Goal: Information Seeking & Learning: Learn about a topic

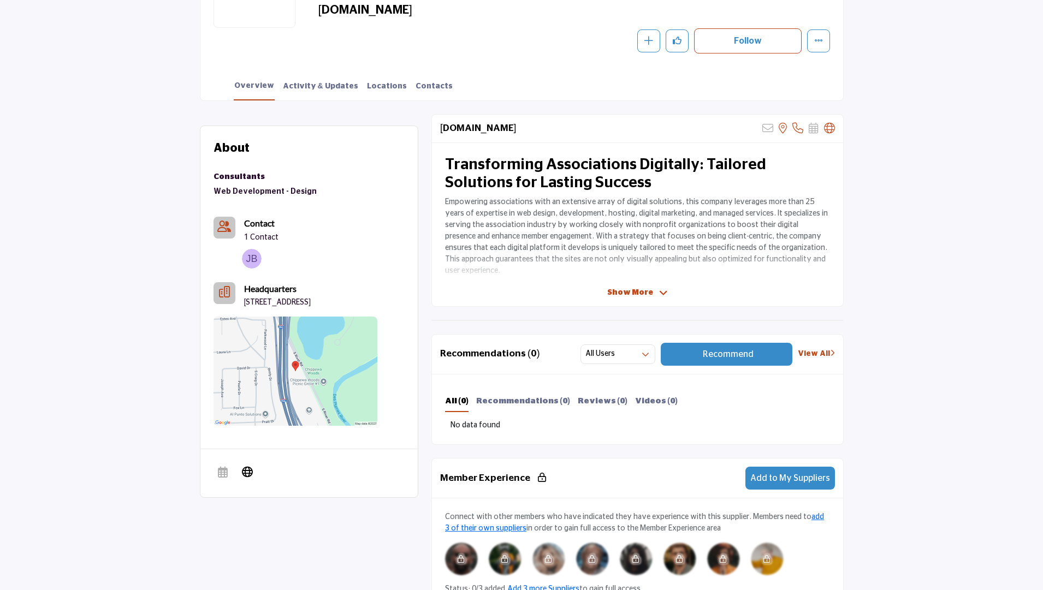
scroll to position [217, 0]
click at [625, 292] on span "Show More" at bounding box center [630, 292] width 46 height 11
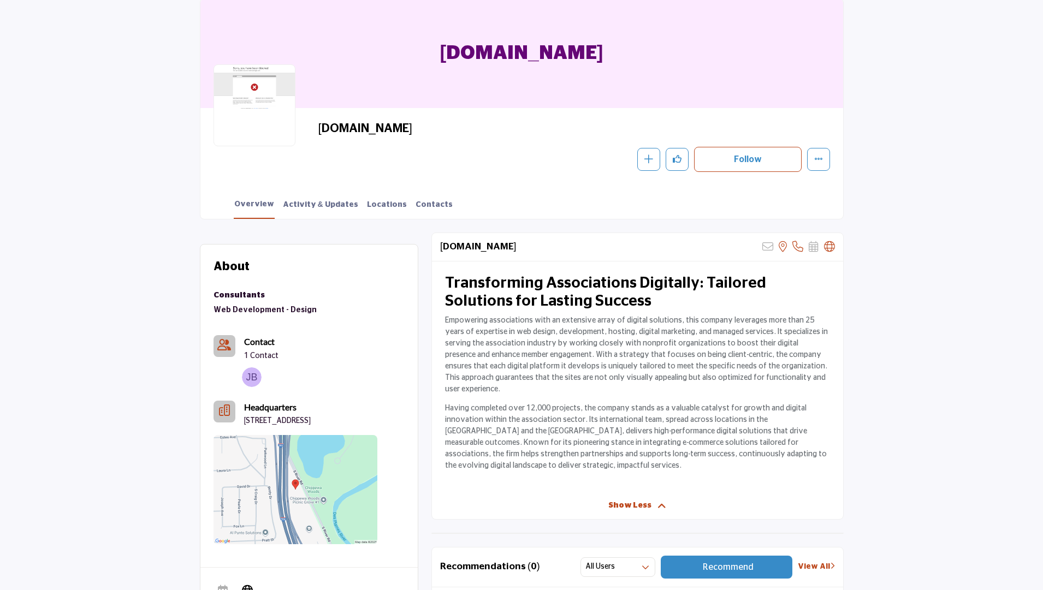
scroll to position [9, 0]
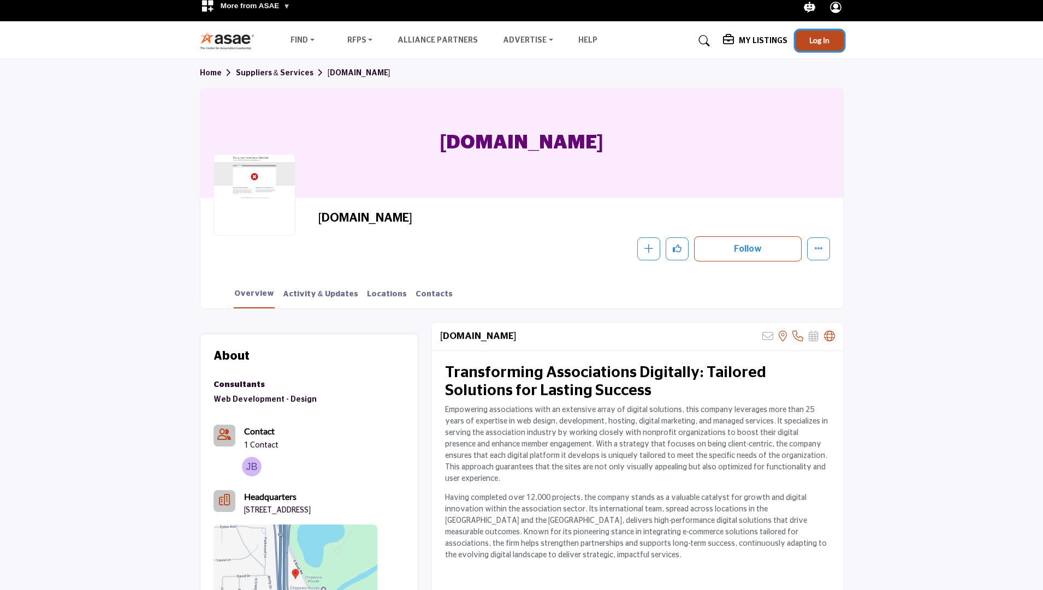
click at [826, 45] on button "Log In" at bounding box center [820, 41] width 48 height 20
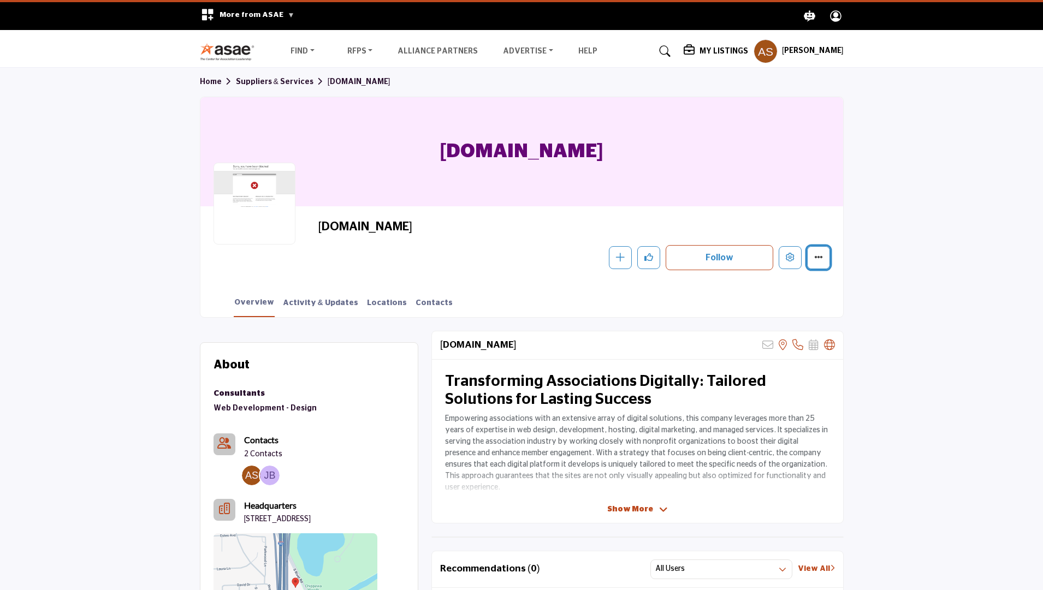
click at [819, 257] on icon "More details" at bounding box center [818, 257] width 9 height 9
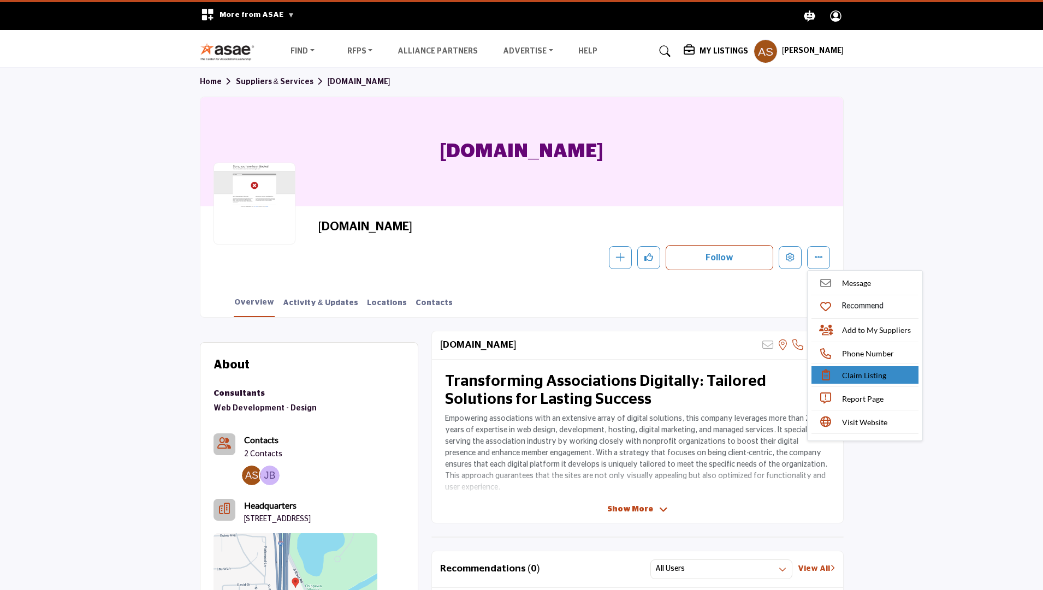
click at [871, 378] on span "Claim Listing" at bounding box center [864, 375] width 44 height 11
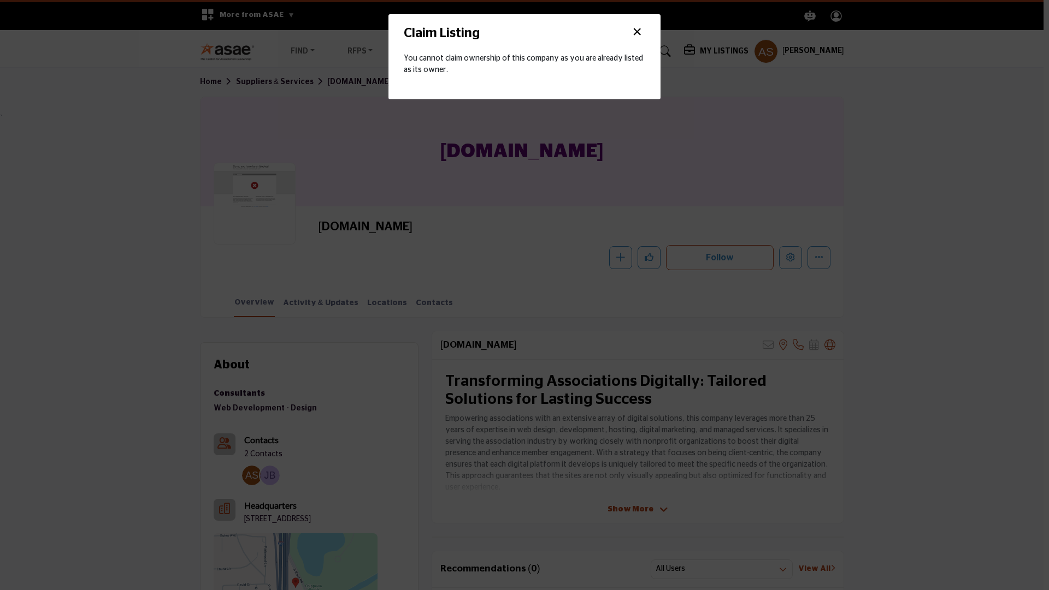
click at [638, 33] on button "×" at bounding box center [637, 32] width 16 height 21
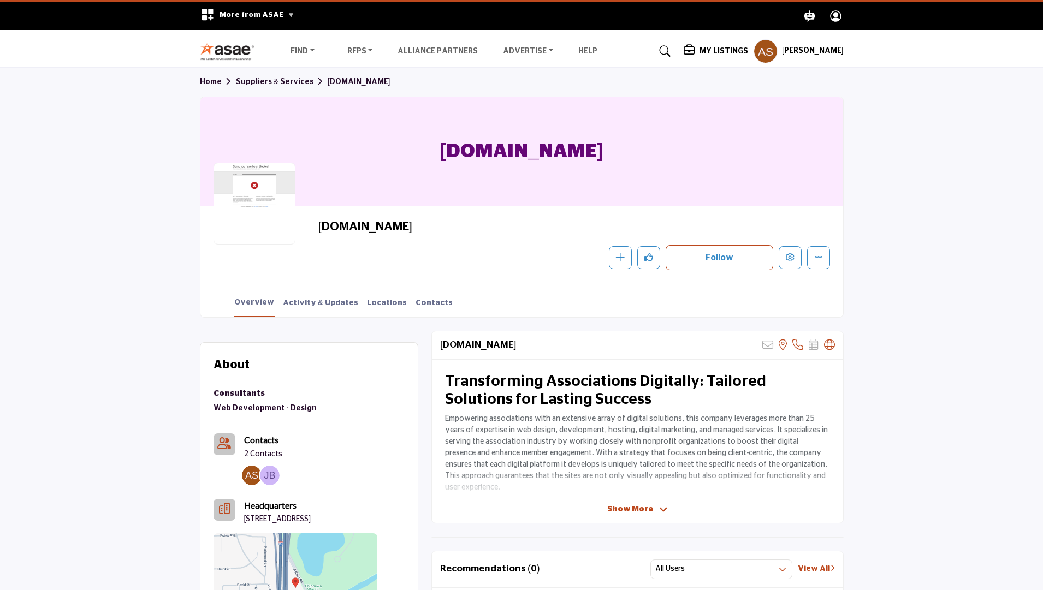
click at [264, 213] on div at bounding box center [255, 204] width 82 height 82
click at [814, 259] on icon "More details" at bounding box center [818, 257] width 9 height 9
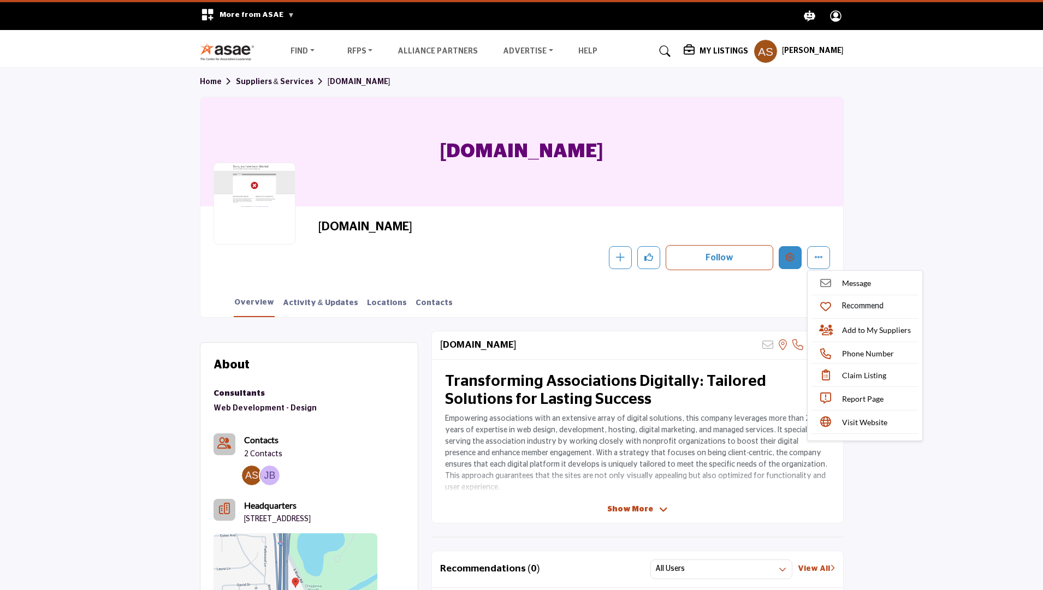
click at [792, 258] on icon "Edit company" at bounding box center [790, 257] width 9 height 9
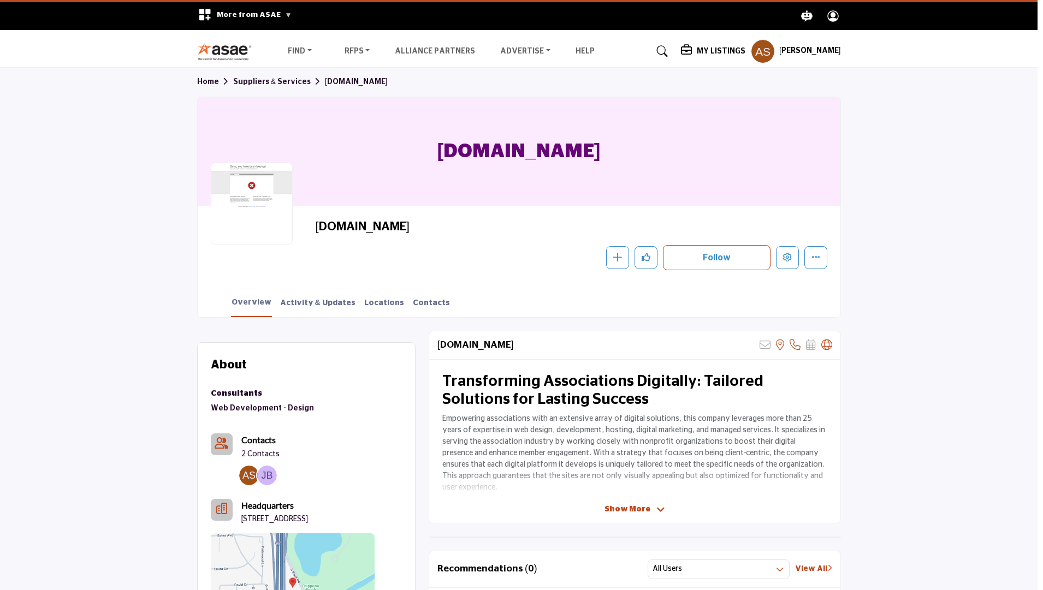
click at [957, 190] on div at bounding box center [521, 295] width 1043 height 590
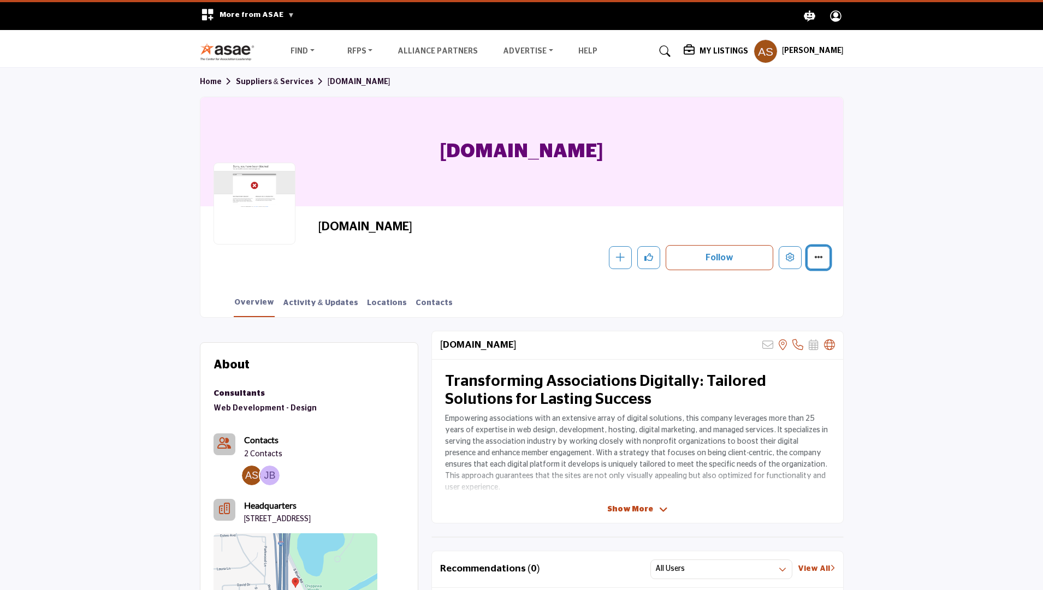
click at [819, 258] on icon "More details" at bounding box center [818, 257] width 9 height 9
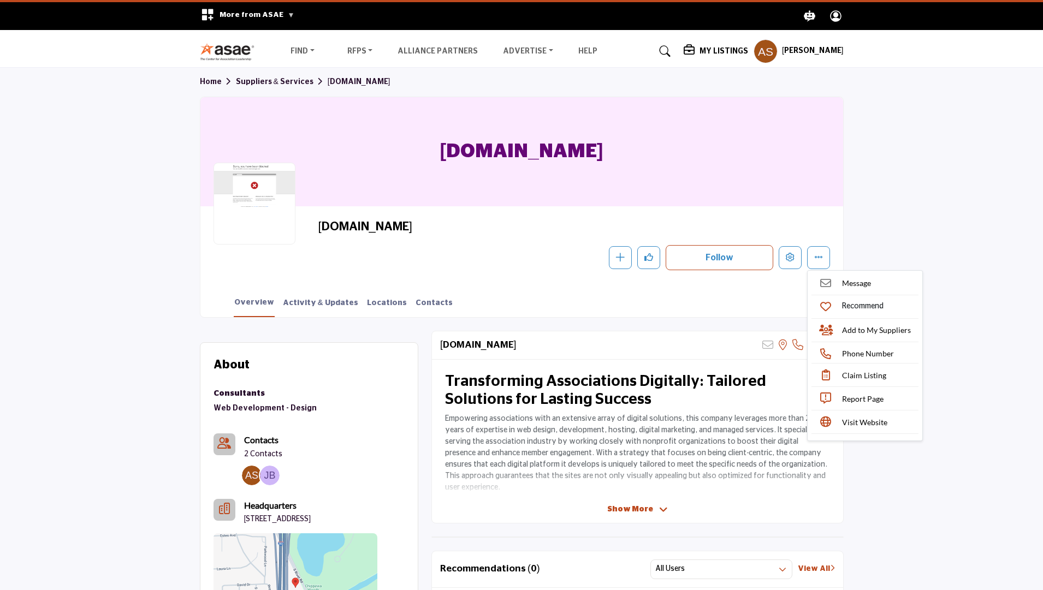
click at [943, 132] on section "Home Suppliers & Services Americaneagle.com Americaneagle.com Americaneagle.com…" at bounding box center [521, 193] width 1043 height 250
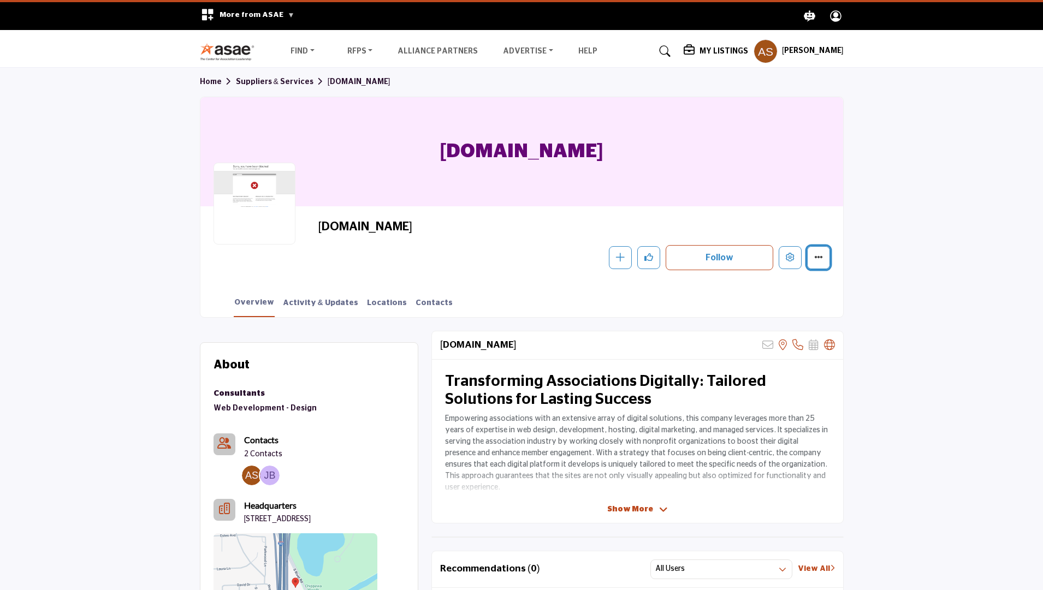
click at [828, 258] on button "More details" at bounding box center [818, 257] width 23 height 23
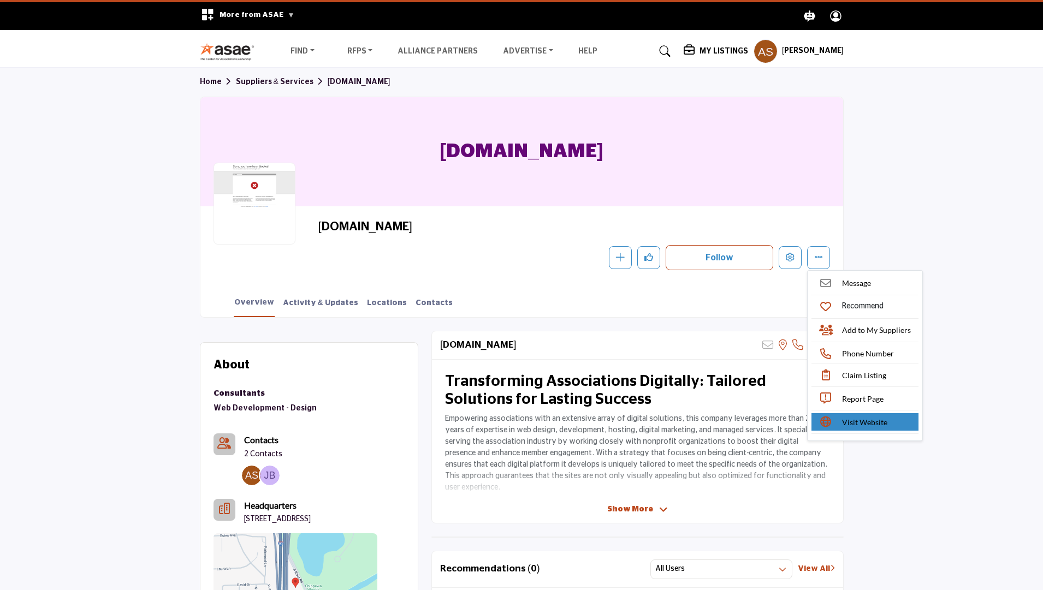
click at [880, 421] on span "Visit Website" at bounding box center [864, 422] width 45 height 11
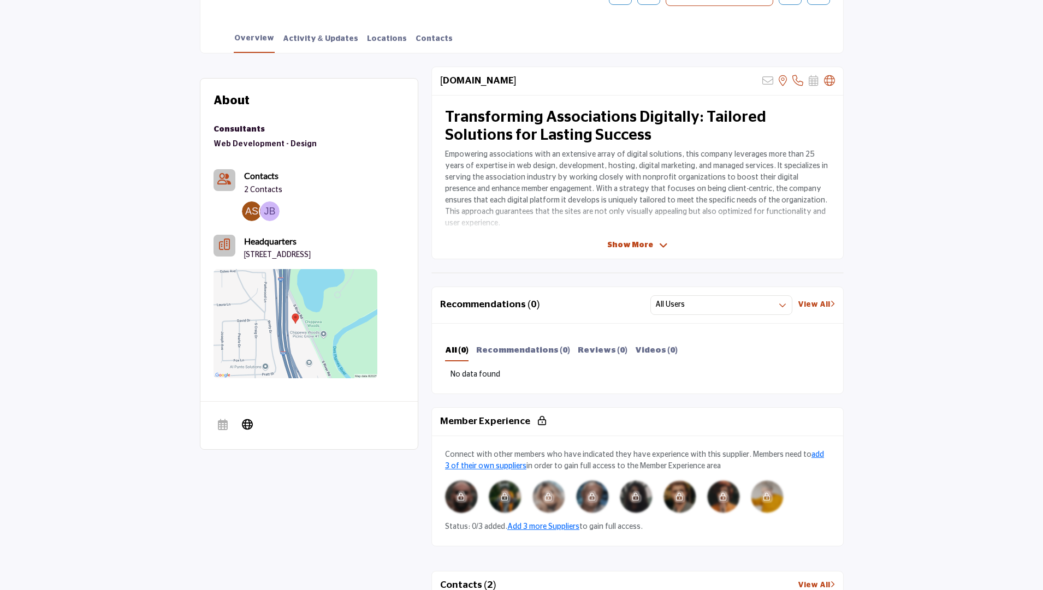
scroll to position [265, 0]
drag, startPoint x: 637, startPoint y: 239, endPoint x: 772, endPoint y: 233, distance: 135.0
click at [637, 239] on span "Show More" at bounding box center [630, 244] width 46 height 11
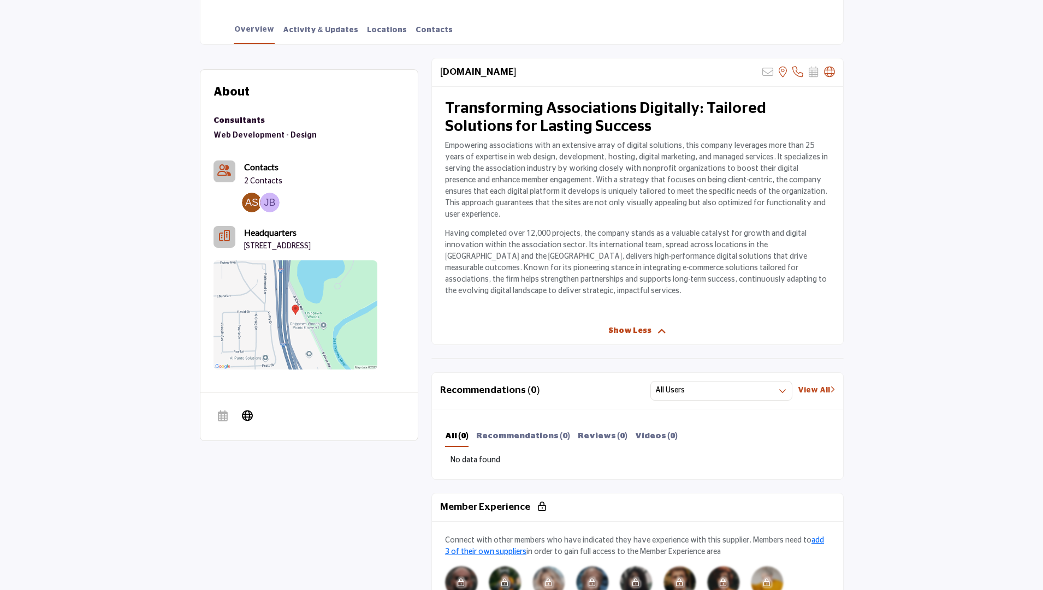
scroll to position [0, 0]
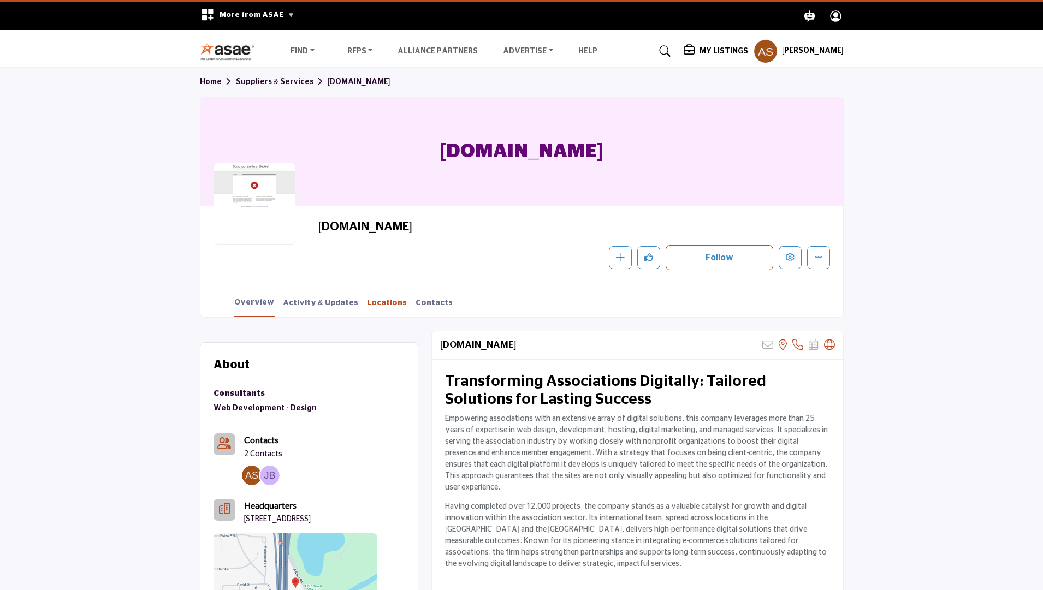
click at [366, 307] on link "Locations" at bounding box center [386, 307] width 41 height 19
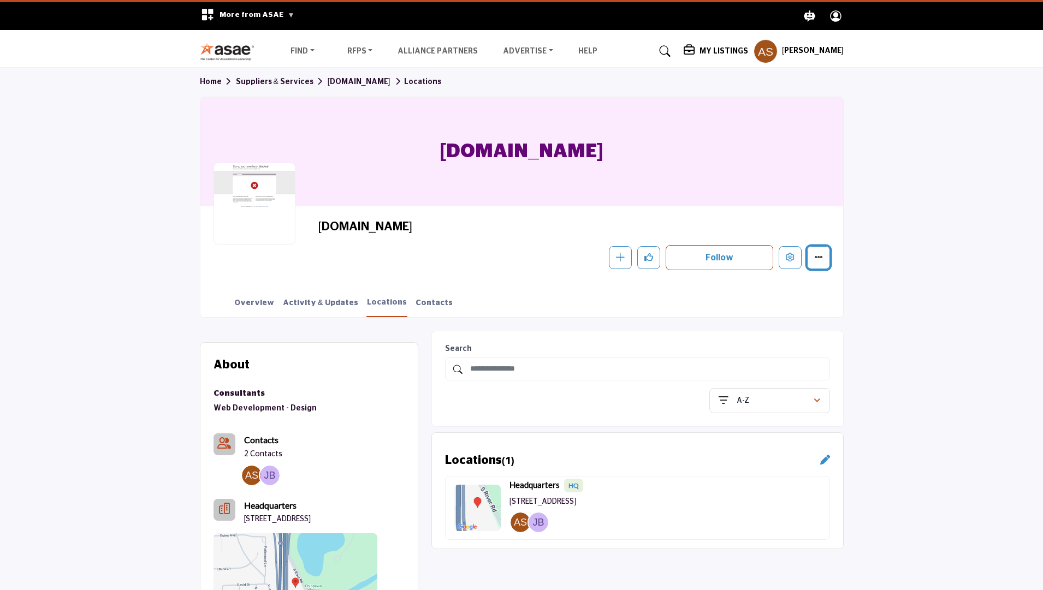
click at [818, 260] on icon "More details" at bounding box center [818, 257] width 9 height 9
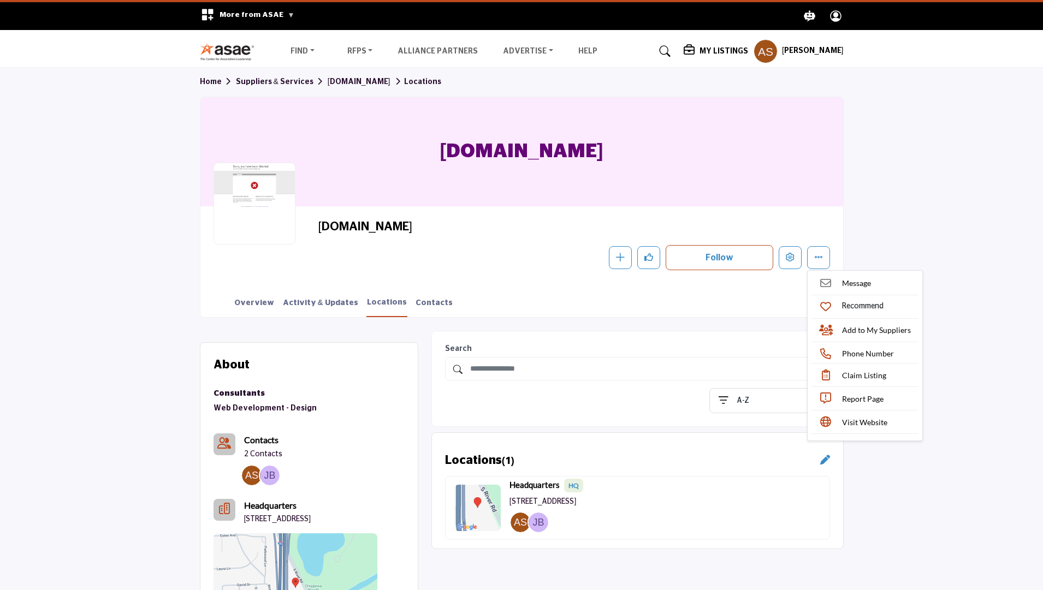
click at [951, 312] on section "Home Suppliers & Services Americaneagle.com Locations Americaneagle.com America…" at bounding box center [521, 193] width 1043 height 250
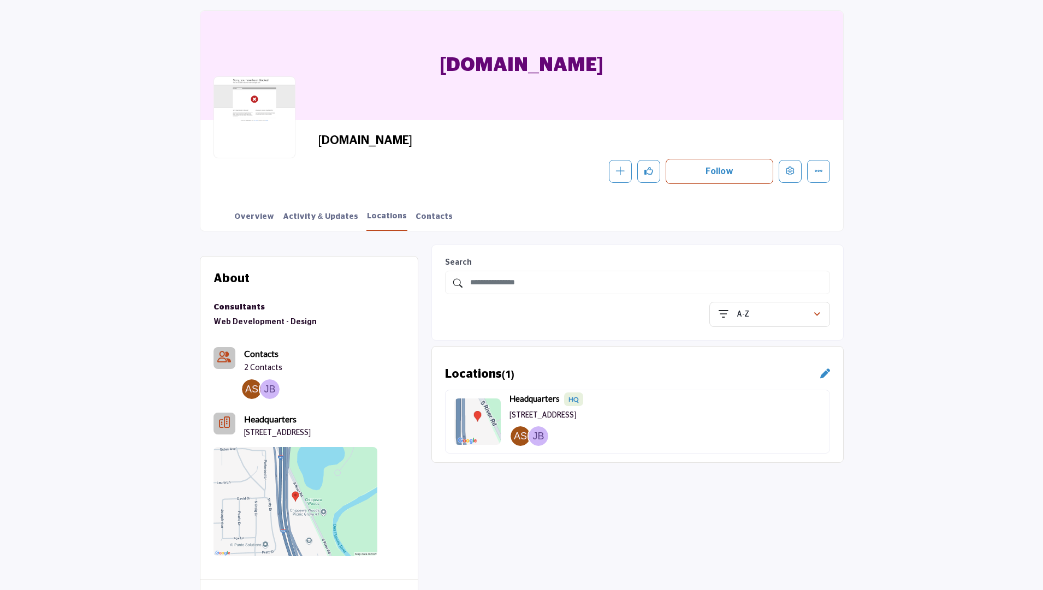
scroll to position [101, 0]
